Goal: Information Seeking & Learning: Learn about a topic

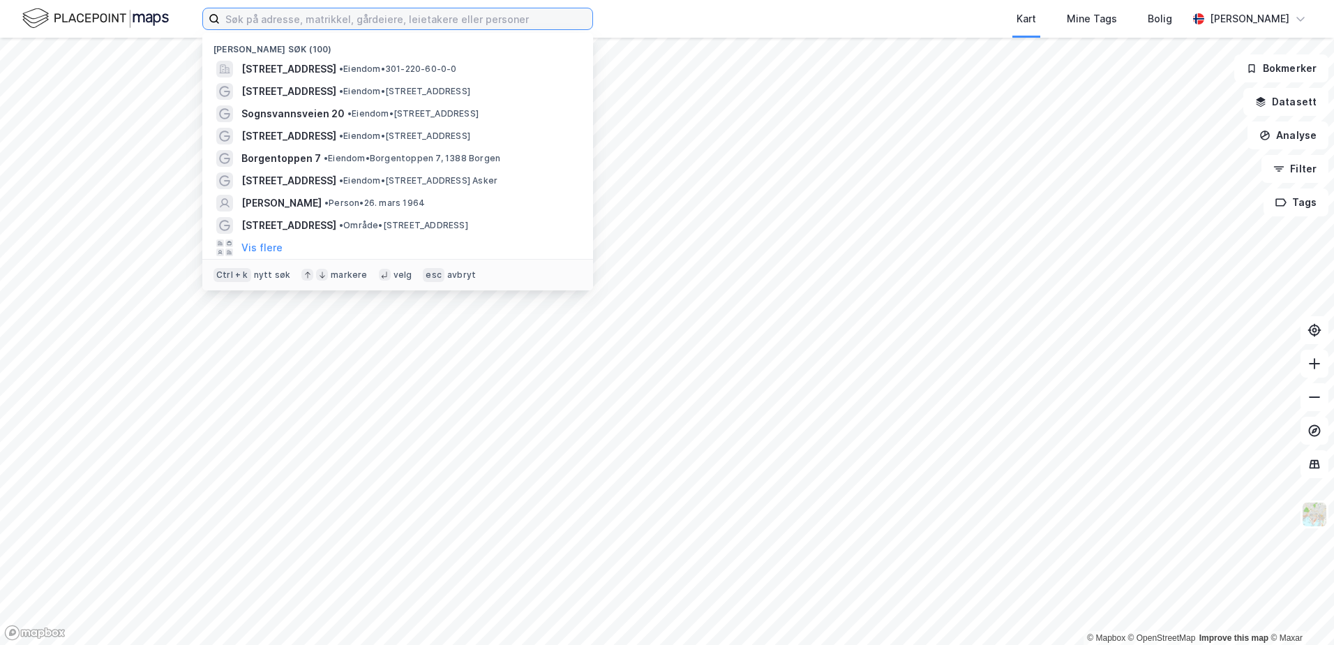
click at [535, 23] on input at bounding box center [406, 18] width 373 height 21
paste input "[STREET_ADDRESS]"
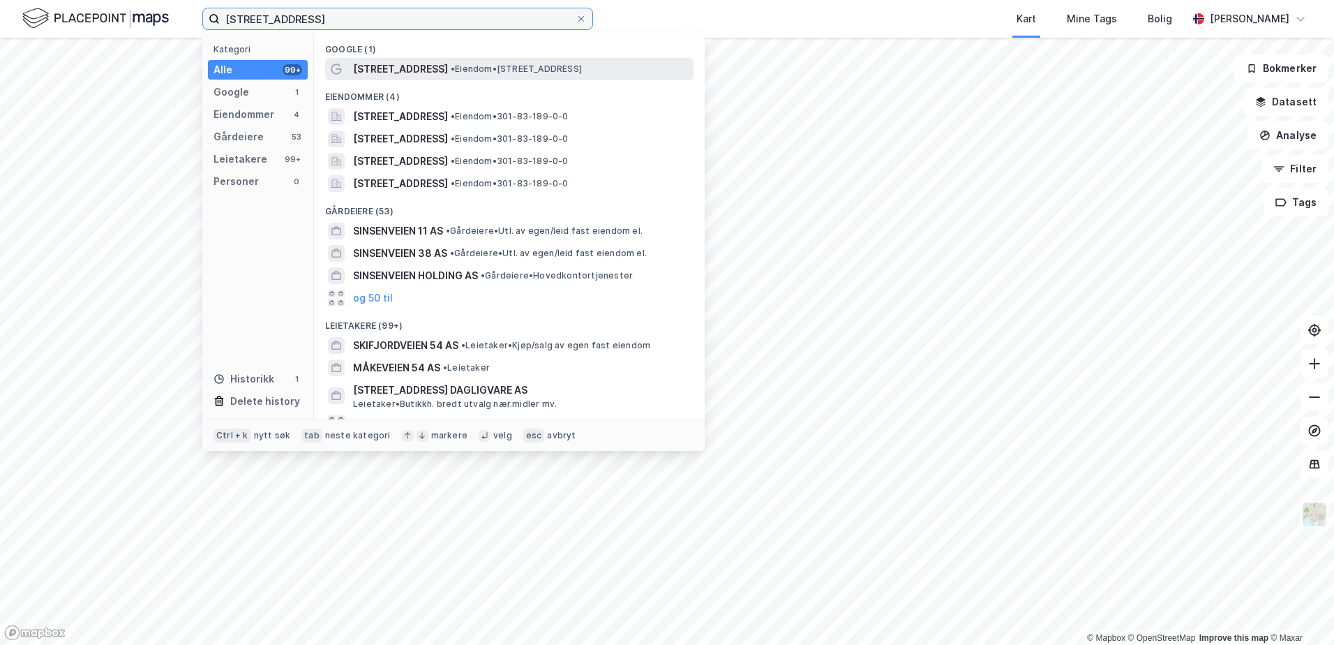
type input "[STREET_ADDRESS]"
click at [501, 61] on div "[STREET_ADDRESS] • Eiendom • [STREET_ADDRESS]" at bounding box center [522, 69] width 338 height 17
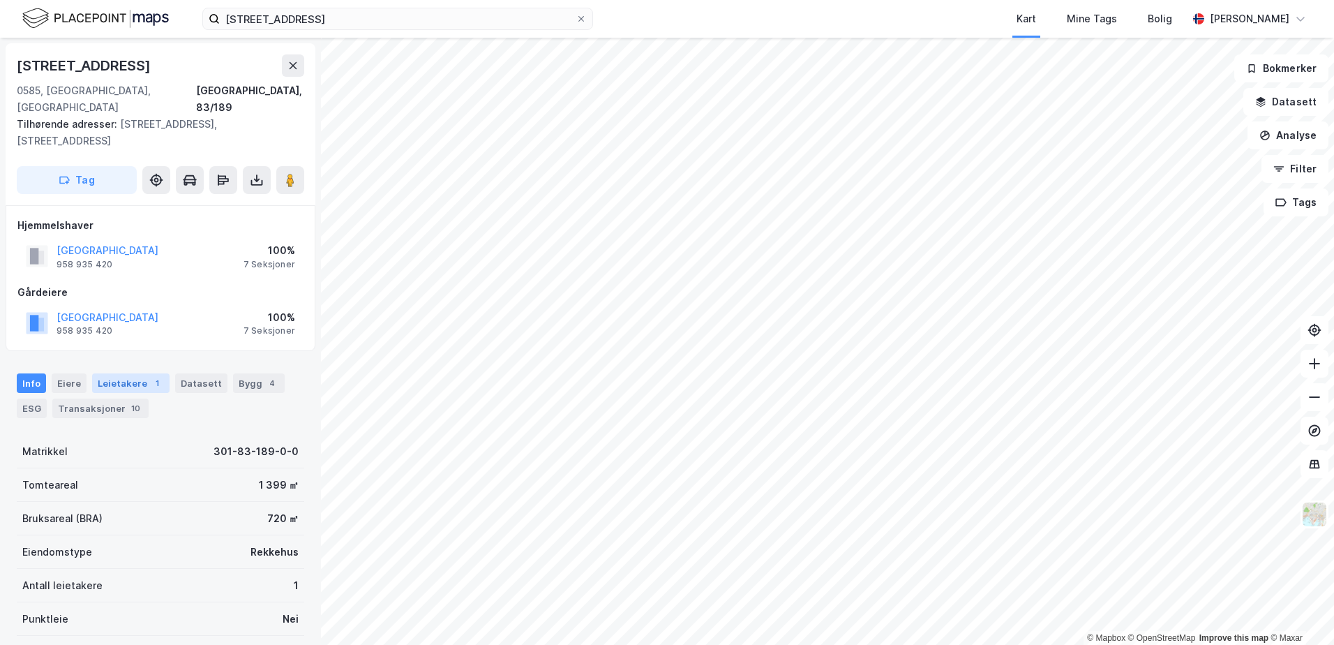
click at [128, 373] on div "Leietakere 1" at bounding box center [130, 383] width 77 height 20
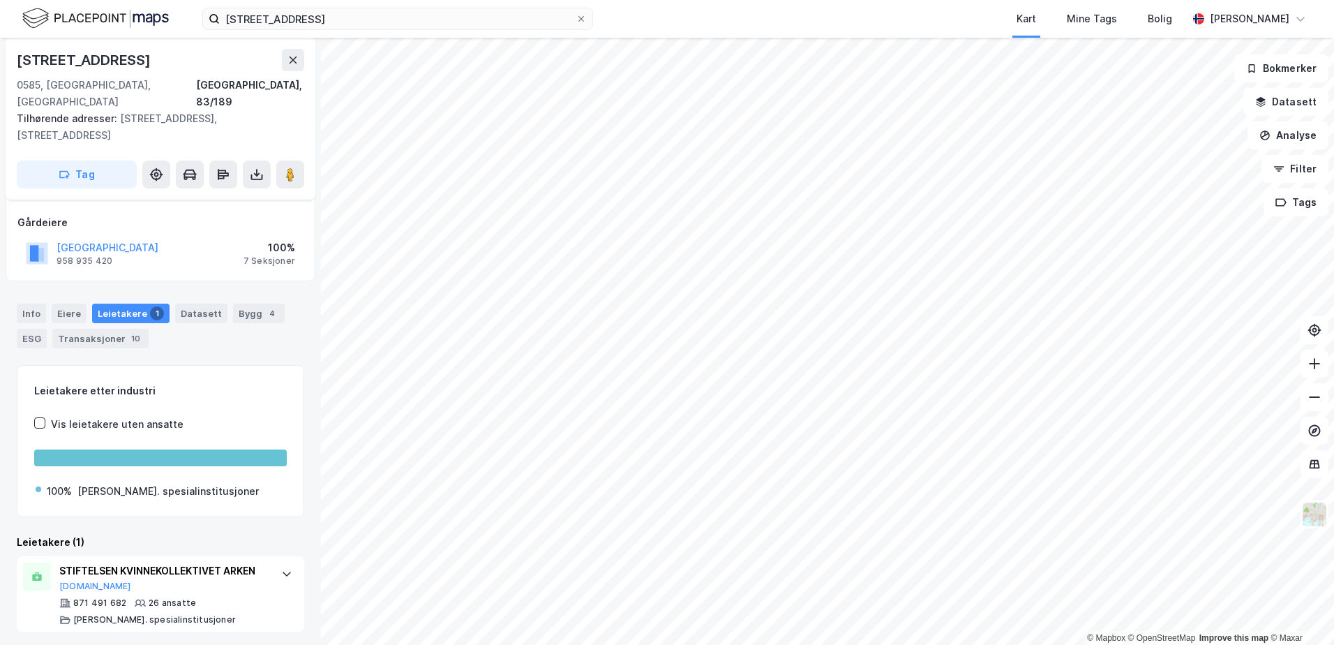
scroll to position [73, 0]
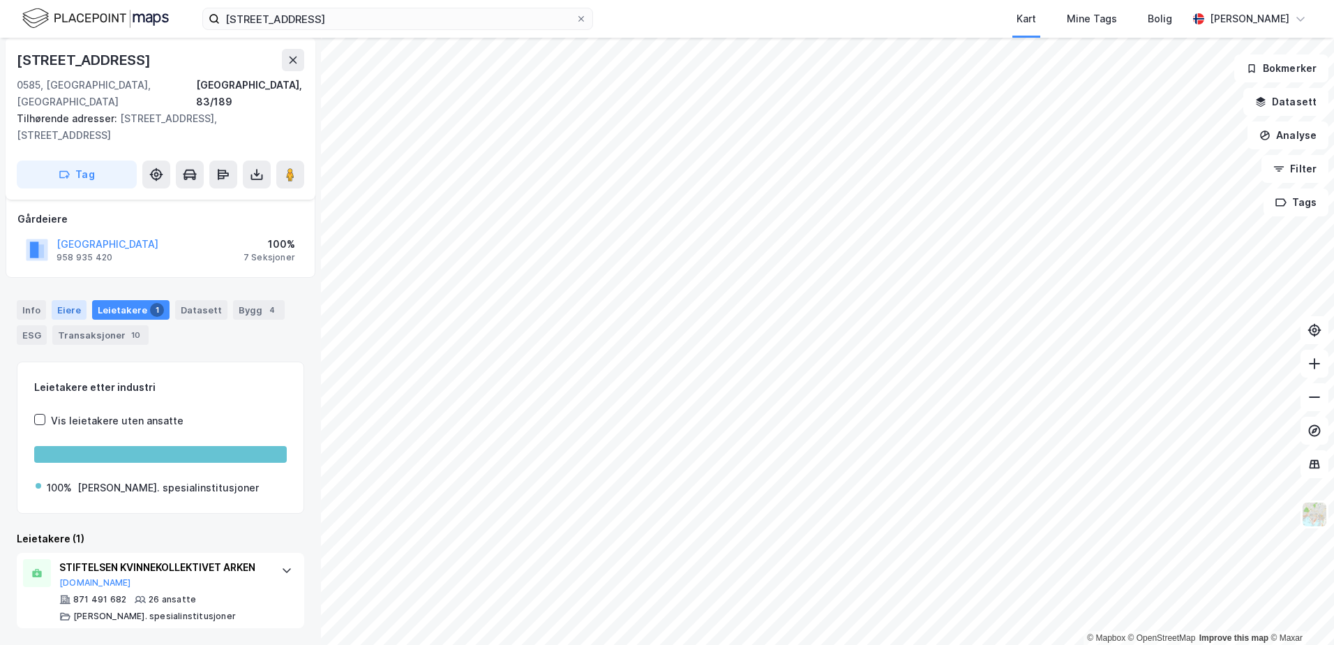
click at [64, 300] on div "Eiere" at bounding box center [69, 310] width 35 height 20
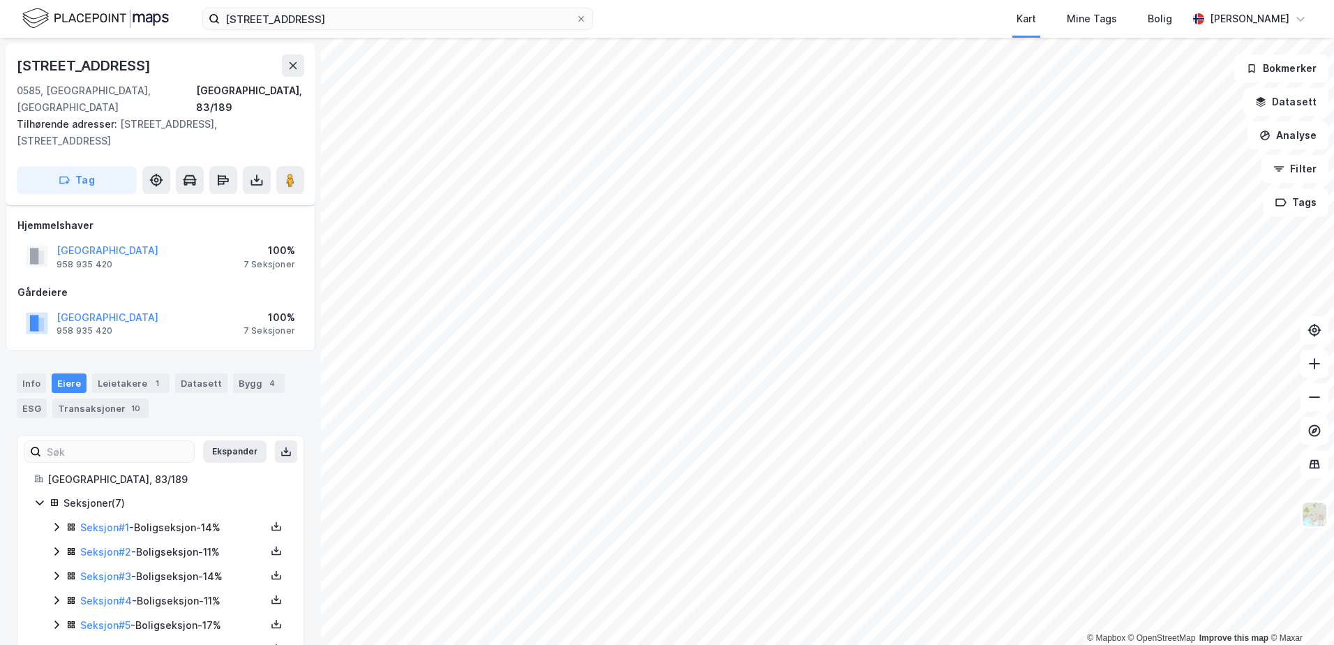
scroll to position [56, 0]
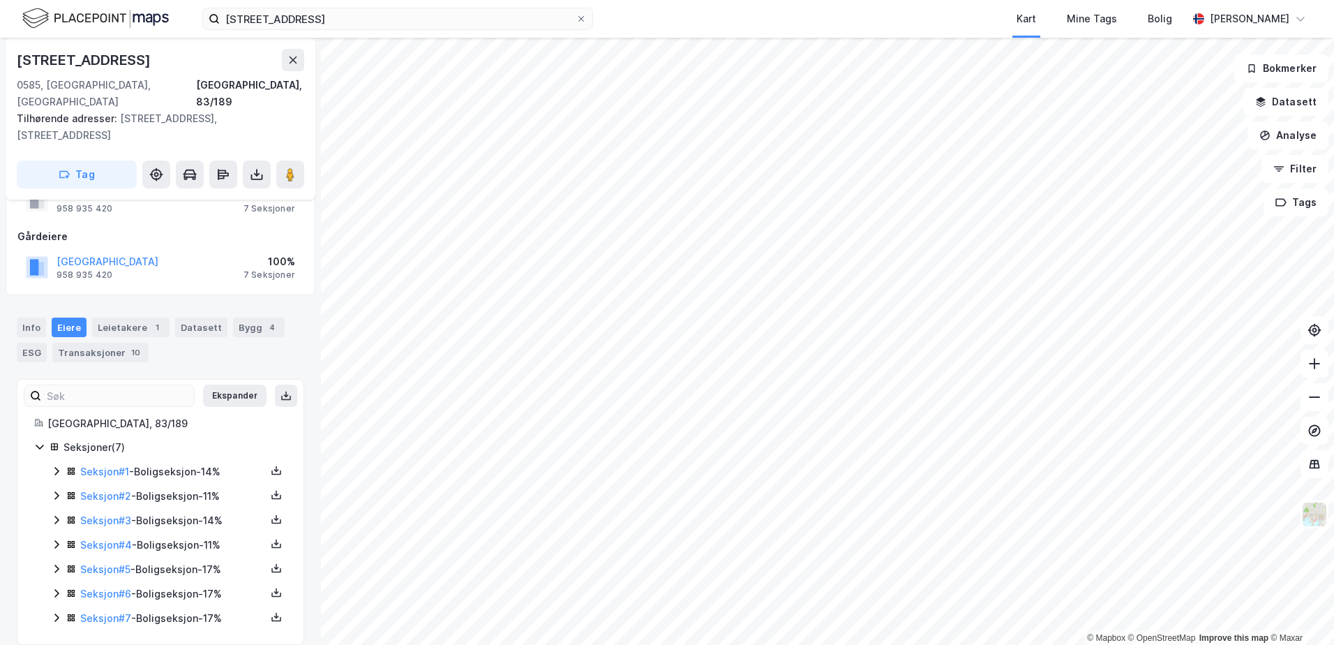
click at [57, 465] on icon at bounding box center [56, 470] width 11 height 11
click at [57, 470] on icon at bounding box center [56, 472] width 8 height 5
click at [29, 318] on div "Info" at bounding box center [31, 328] width 29 height 20
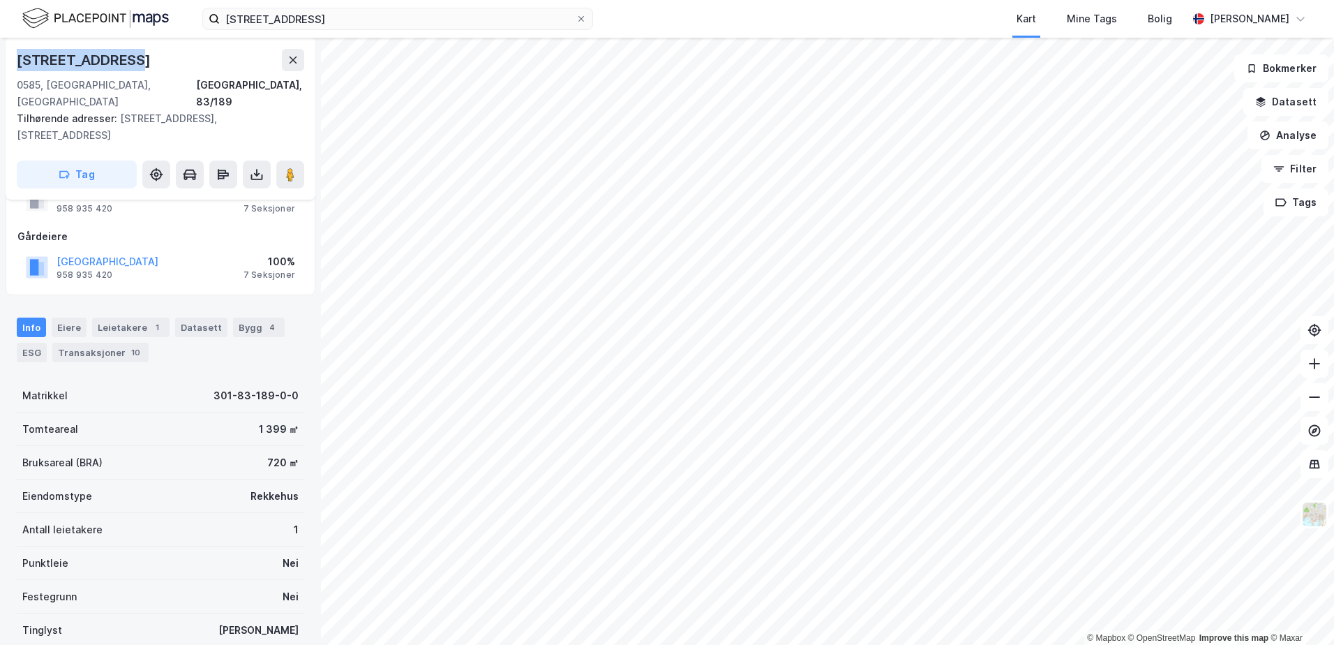
drag, startPoint x: 138, startPoint y: 58, endPoint x: 8, endPoint y: 52, distance: 129.9
click at [8, 52] on div "[STREET_ADDRESS], 83/189 Tilhørende adresser: [STREET_ADDRESS], [STREET_ADDRESS…" at bounding box center [161, 119] width 310 height 162
copy div "[STREET_ADDRESS]"
